Goal: Transaction & Acquisition: Purchase product/service

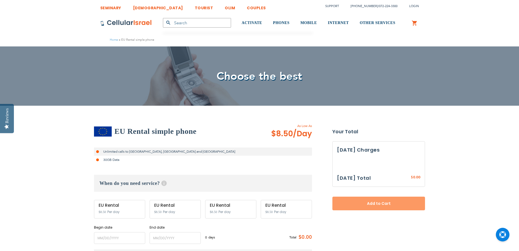
select select
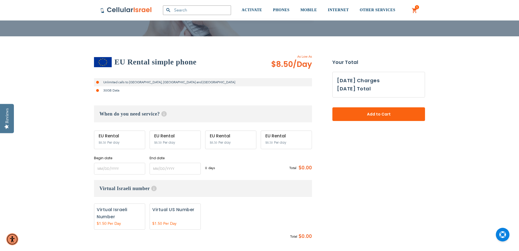
scroll to position [82, 0]
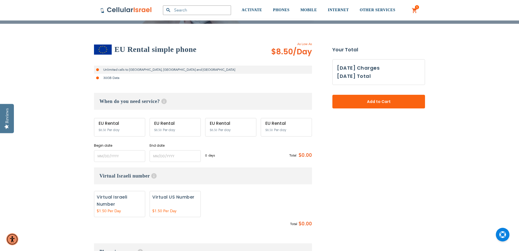
click at [121, 124] on div "EU Rental" at bounding box center [120, 123] width 42 height 5
click at [135, 158] on input "name" at bounding box center [119, 156] width 51 height 12
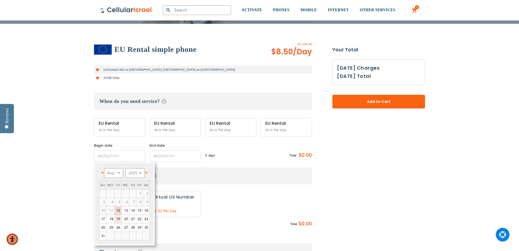
click at [118, 216] on link "19" at bounding box center [118, 219] width 7 height 8
type input "08/19/2025"
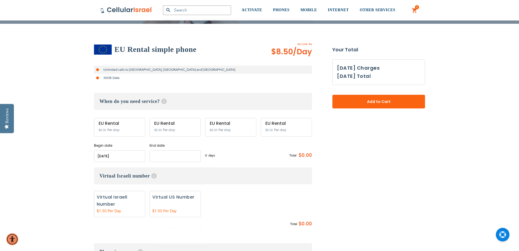
click at [164, 157] on input "name" at bounding box center [175, 156] width 51 height 12
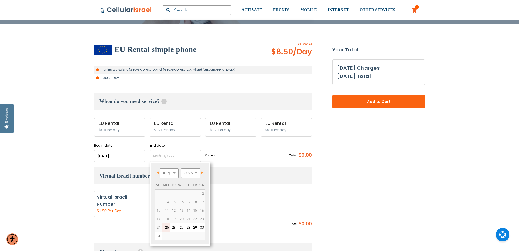
click at [167, 226] on link "25" at bounding box center [166, 227] width 8 height 8
type input "08/25/2025"
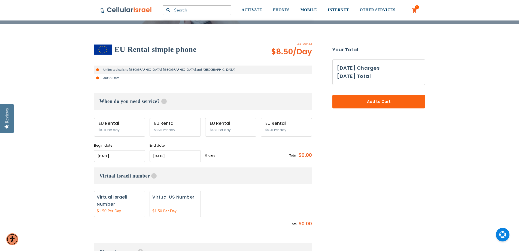
click at [221, 158] on div "0 days $8.5 per day Total $0.00" at bounding box center [258, 154] width 107 height 13
click at [130, 128] on div "EU Rental $8.50 Per day" at bounding box center [119, 127] width 51 height 19
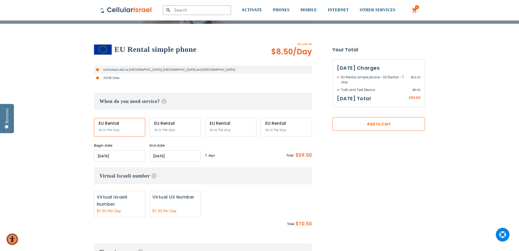
click at [349, 126] on button "Add to Cart" at bounding box center [379, 124] width 93 height 14
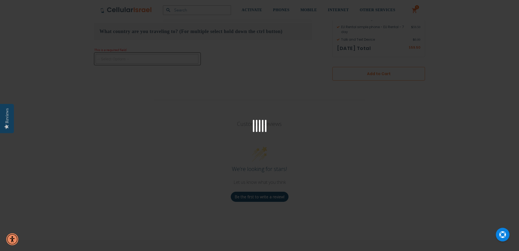
scroll to position [376, 0]
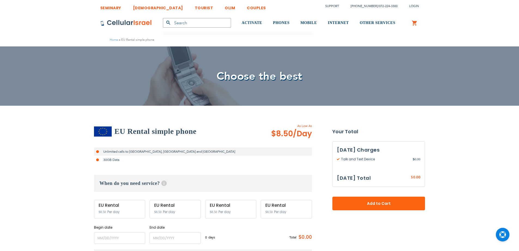
select select
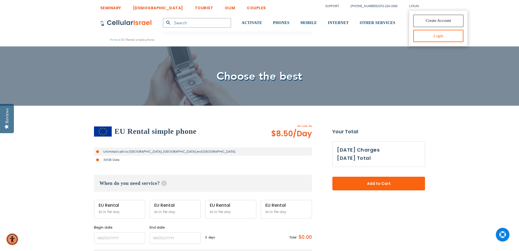
click at [425, 31] on link "Login" at bounding box center [439, 36] width 50 height 12
